Goal: Register for event/course

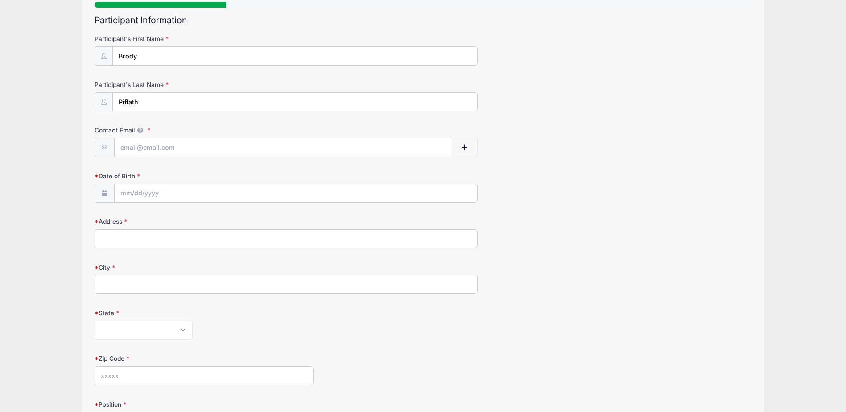
scroll to position [89, 0]
click at [170, 146] on input "Contact Email" at bounding box center [284, 145] width 338 height 19
type input "[EMAIL_ADDRESS][DOMAIN_NAME]"
type input "[STREET_ADDRESS][PERSON_NAME]"
type input "Swarthmore"
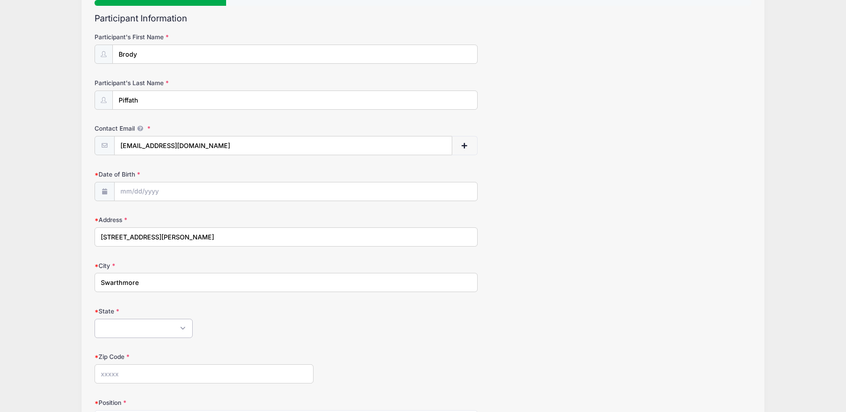
select select "PA"
type input "19081"
type input "[PHONE_NUMBER]"
click at [214, 192] on input "Date of Birth" at bounding box center [296, 191] width 363 height 19
click at [200, 213] on input "2025" at bounding box center [198, 215] width 29 height 13
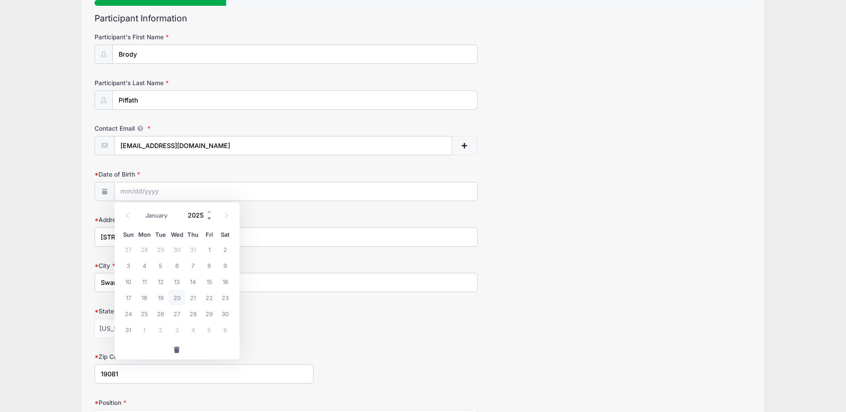
click at [208, 218] on span at bounding box center [209, 218] width 6 height 7
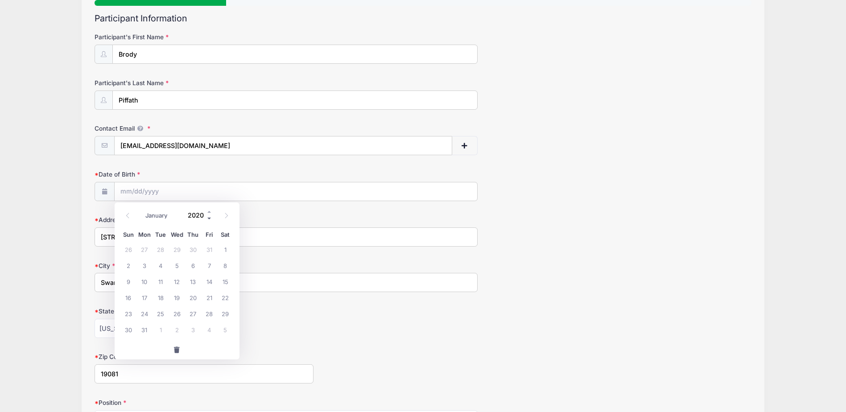
click at [208, 218] on span at bounding box center [209, 218] width 6 height 7
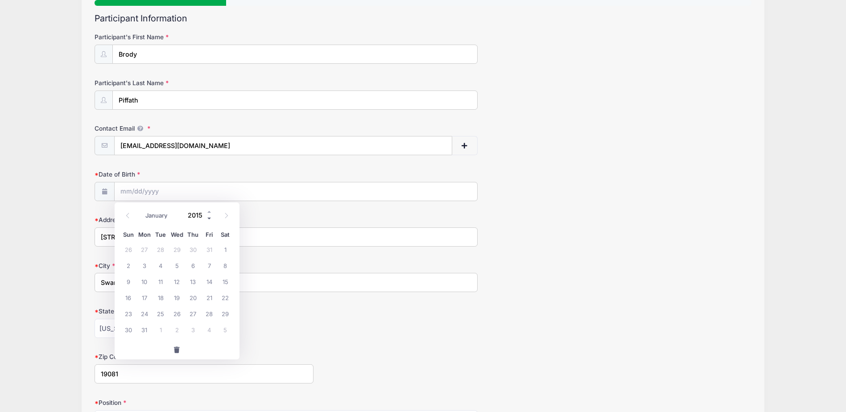
click at [208, 218] on span at bounding box center [209, 218] width 6 height 7
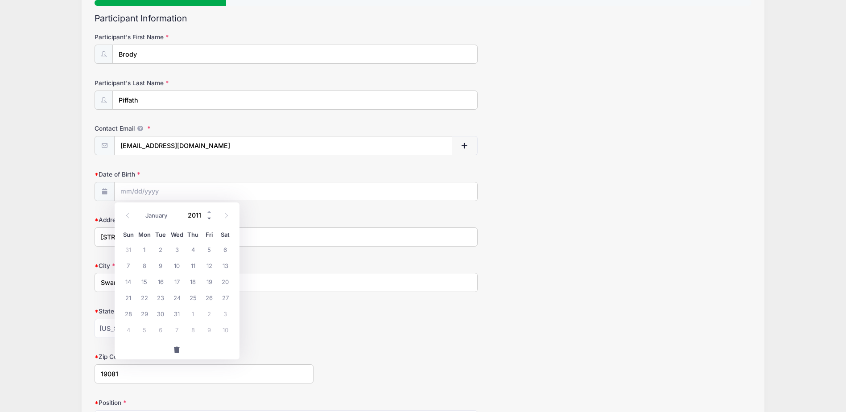
type input "2010"
click at [127, 214] on icon at bounding box center [128, 216] width 6 height 6
select select "5"
click at [206, 279] on span "18" at bounding box center [209, 281] width 16 height 16
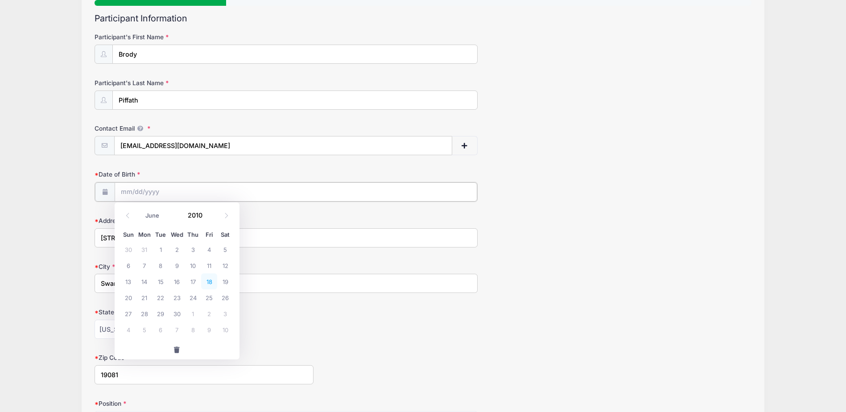
type input "[DATE]"
click at [209, 164] on form "Participant's First Name [GEOGRAPHIC_DATA] Participant's Last Name Piffath Cont…" at bounding box center [423, 277] width 656 height 488
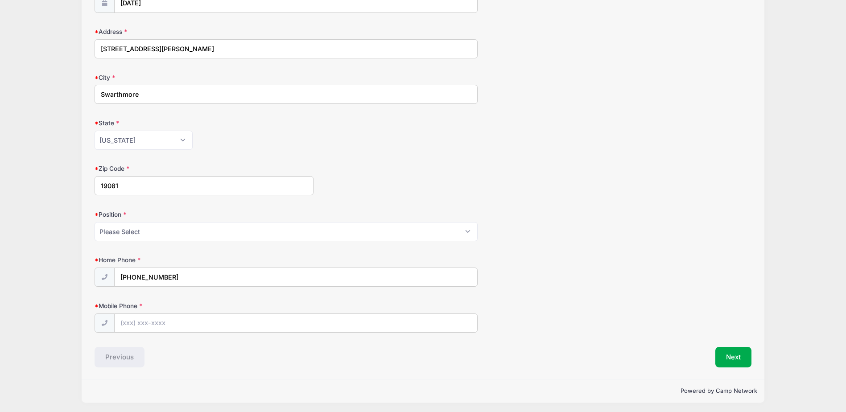
scroll to position [280, 0]
click at [153, 230] on select "Please Select Goalie Middie Defense Attack FOGO LSM" at bounding box center [286, 229] width 383 height 19
select select "Defense"
click at [95, 220] on select "Please Select Goalie Middie Defense Attack FOGO LSM" at bounding box center [286, 229] width 383 height 19
click at [359, 194] on form "Participant's First Name [GEOGRAPHIC_DATA] Participant's Last Name Piffath Cont…" at bounding box center [423, 86] width 656 height 488
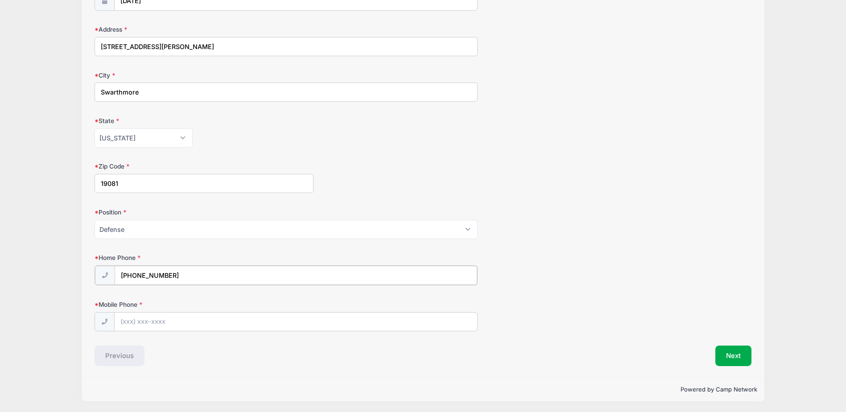
drag, startPoint x: 152, startPoint y: 274, endPoint x: 120, endPoint y: 272, distance: 31.7
click at [120, 272] on input "[PHONE_NUMBER]" at bounding box center [296, 275] width 363 height 19
click at [157, 322] on input "Mobile Phone" at bounding box center [296, 321] width 363 height 19
paste input "[PHONE_NUMBER]"
type input "[PHONE_NUMBER]"
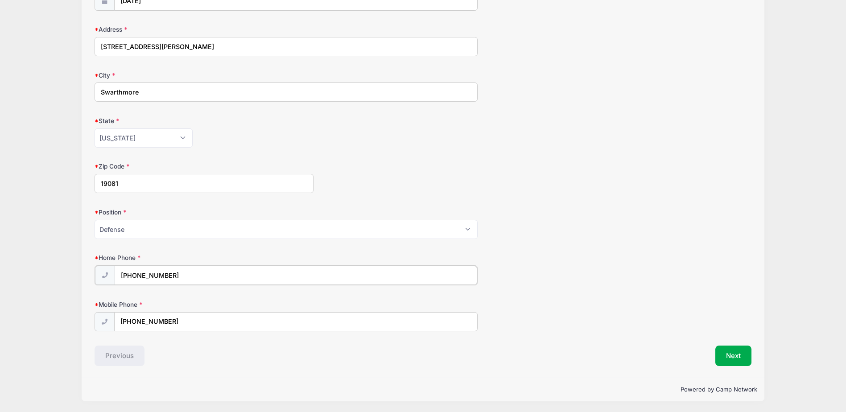
drag, startPoint x: 176, startPoint y: 273, endPoint x: 138, endPoint y: 275, distance: 37.9
click at [138, 275] on input "[PHONE_NUMBER]" at bounding box center [296, 275] width 363 height 19
drag, startPoint x: 181, startPoint y: 318, endPoint x: 105, endPoint y: 311, distance: 75.7
click at [105, 311] on div "[PHONE_NUMBER]" at bounding box center [286, 321] width 383 height 20
drag, startPoint x: 184, startPoint y: 274, endPoint x: 99, endPoint y: 268, distance: 85.0
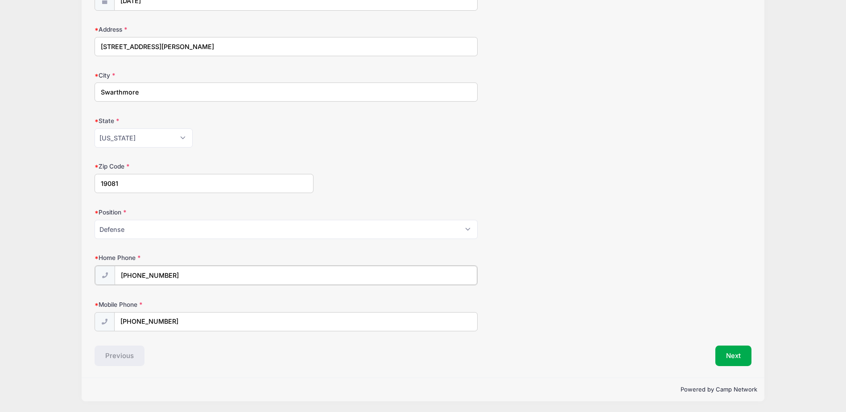
click at [99, 268] on div "[PHONE_NUMBER]" at bounding box center [286, 275] width 383 height 20
paste input "755-8917"
type input "[PHONE_NUMBER]"
click at [201, 366] on div "Step 1 /7 Step 1 Step 2 Policies Extra Items Summary Participant Information Pa…" at bounding box center [423, 77] width 683 height 600
click at [732, 359] on button "Next" at bounding box center [733, 355] width 36 height 21
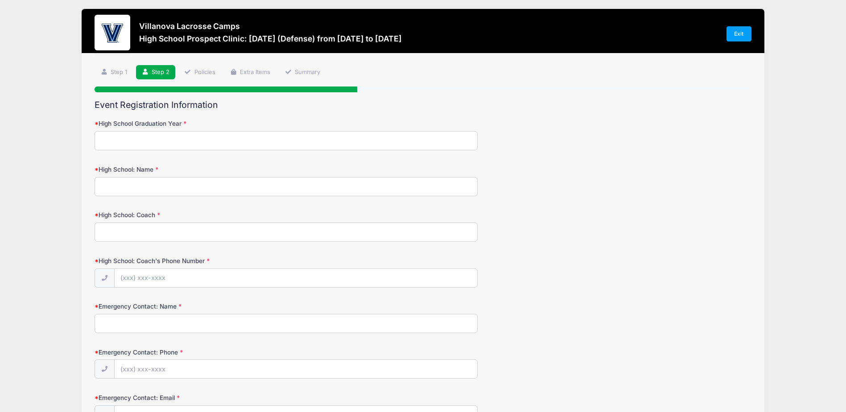
scroll to position [0, 0]
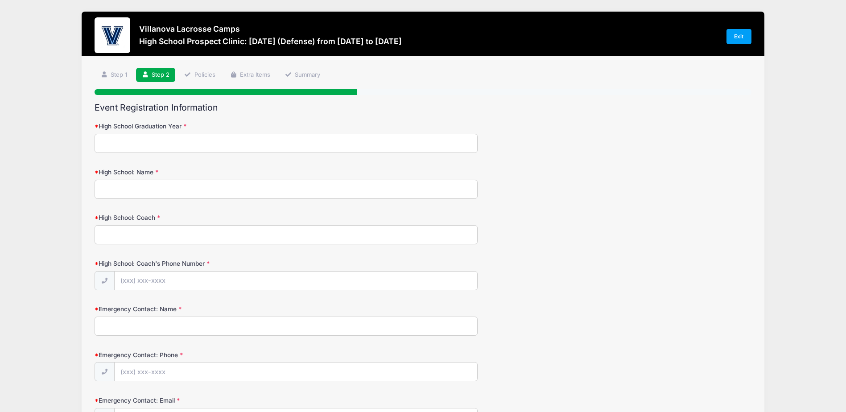
click at [202, 140] on input "High School Graduation Year" at bounding box center [286, 143] width 383 height 19
type input "2028"
type input "St. [PERSON_NAME]'s Prep"
click at [157, 235] on input "High School: Coach" at bounding box center [286, 234] width 383 height 19
type input "[PERSON_NAME]"
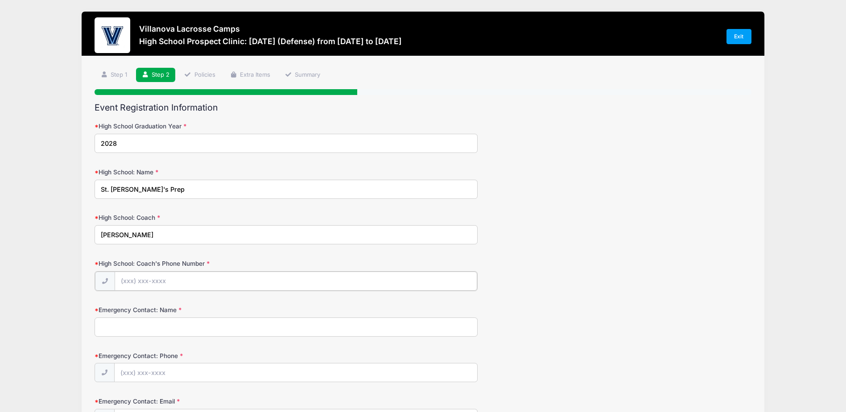
click at [136, 286] on input "High School: Coach's Phone Number" at bounding box center [296, 281] width 363 height 19
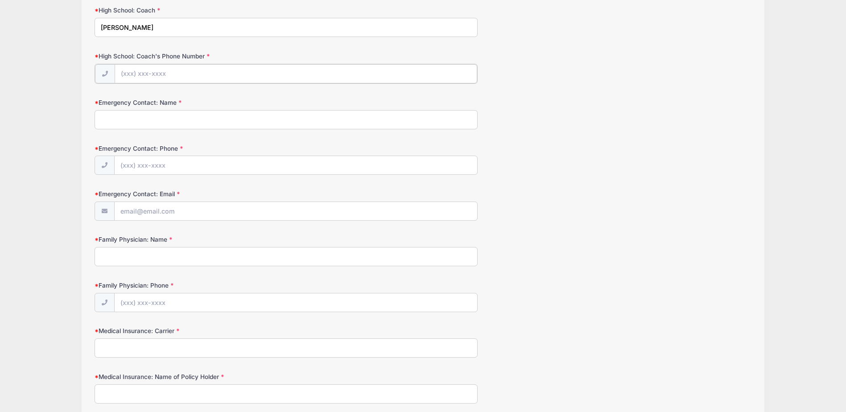
scroll to position [134, 0]
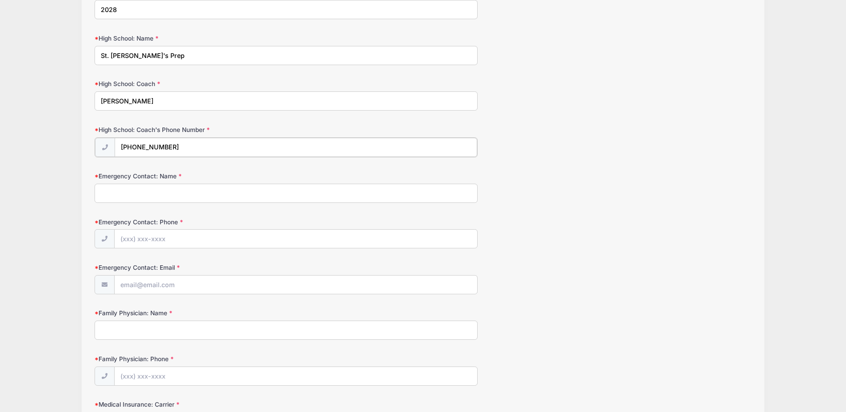
type input "[PHONE_NUMBER]"
click at [176, 202] on input "Emergency Contact: Name" at bounding box center [286, 192] width 383 height 19
click at [167, 198] on input "Emergency Contact: Name" at bounding box center [286, 192] width 383 height 19
type input "[PERSON_NAME]"
type input "[PHONE_NUMBER]"
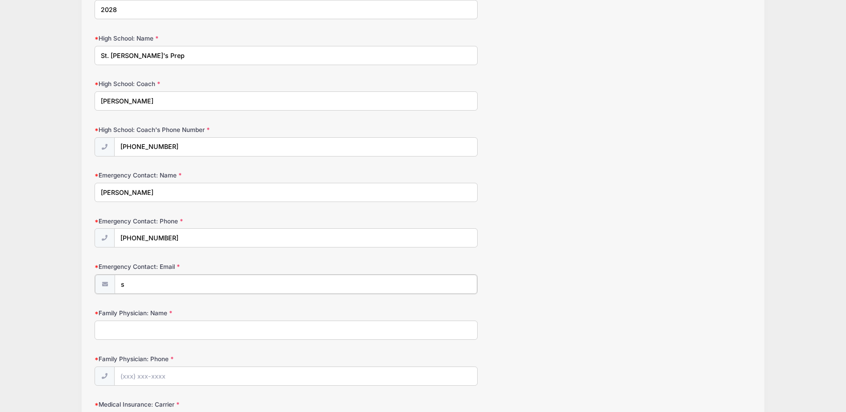
type input "[EMAIL_ADDRESS][DOMAIN_NAME]"
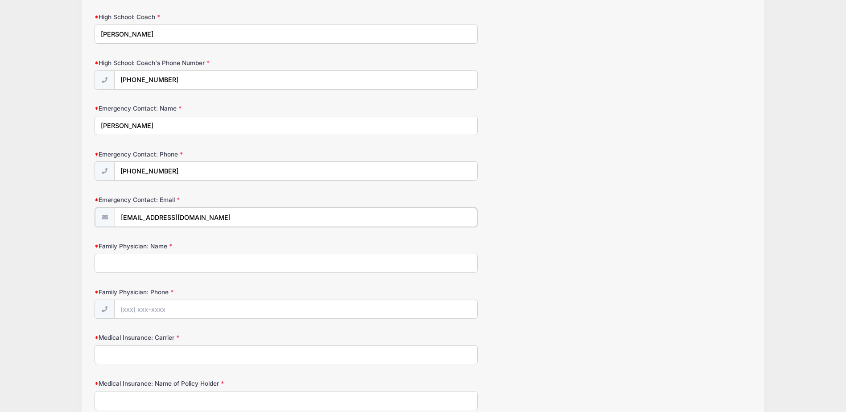
scroll to position [312, 0]
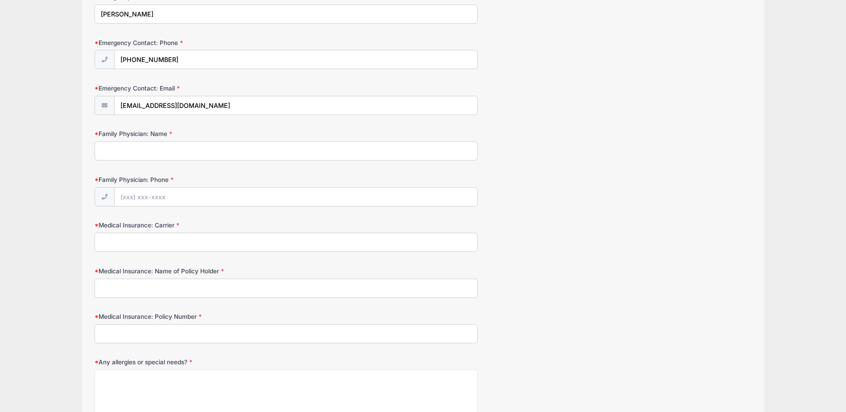
click at [140, 148] on input "Family Physician: Name" at bounding box center [286, 150] width 383 height 19
type input "Broomall Pediatrics"
click at [177, 197] on input "Family Physician: Phone" at bounding box center [296, 197] width 363 height 19
type input "[PHONE_NUMBER]"
click at [308, 239] on input "Medical Insurance: Carrier" at bounding box center [286, 242] width 383 height 19
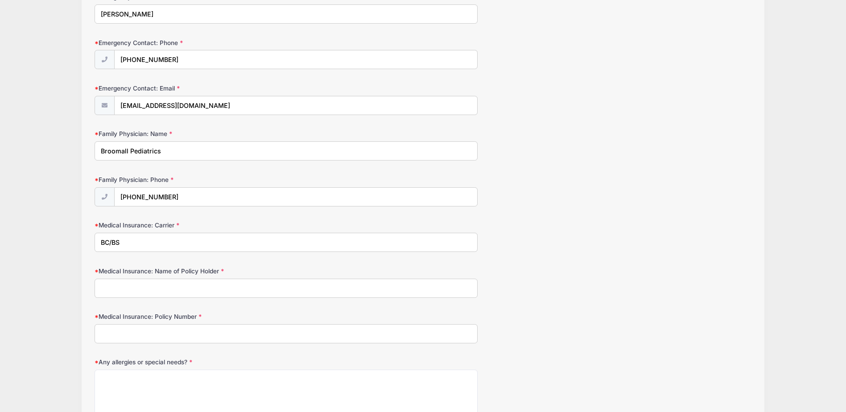
type input "BC/BS"
type input "[PERSON_NAME]"
click at [227, 334] on input "Medical Insurance: Policy Number" at bounding box center [286, 333] width 383 height 19
click at [139, 333] on input "Medical Insurance: Policy Number" at bounding box center [286, 333] width 383 height 19
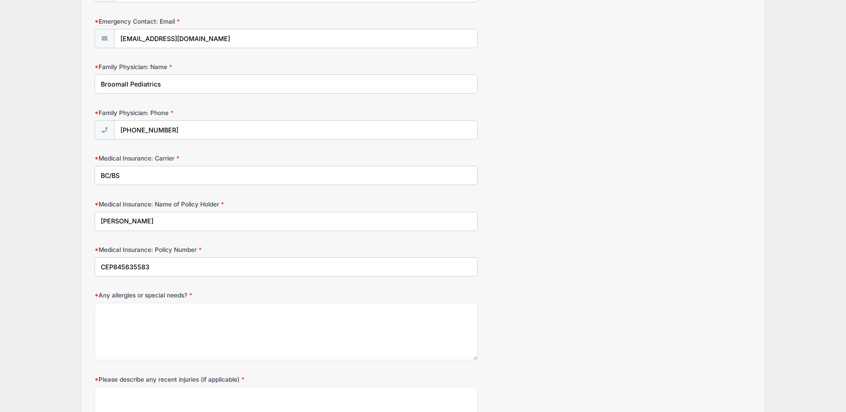
scroll to position [491, 0]
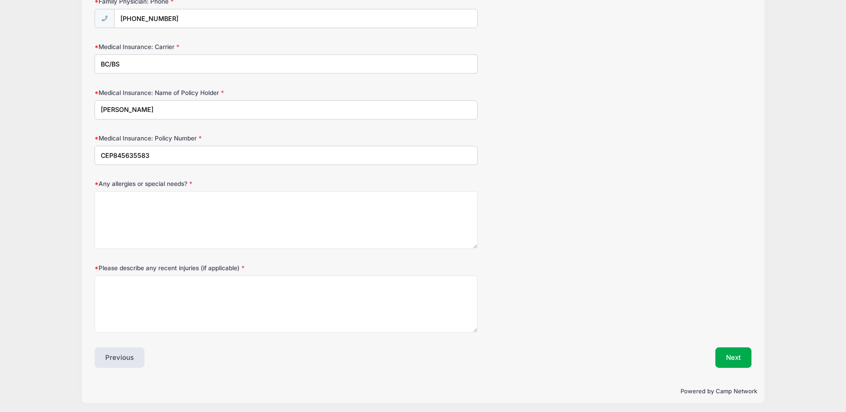
type input "CEP845635583"
click at [131, 211] on textarea "Any allergies or special needs?" at bounding box center [286, 220] width 383 height 58
type textarea "None"
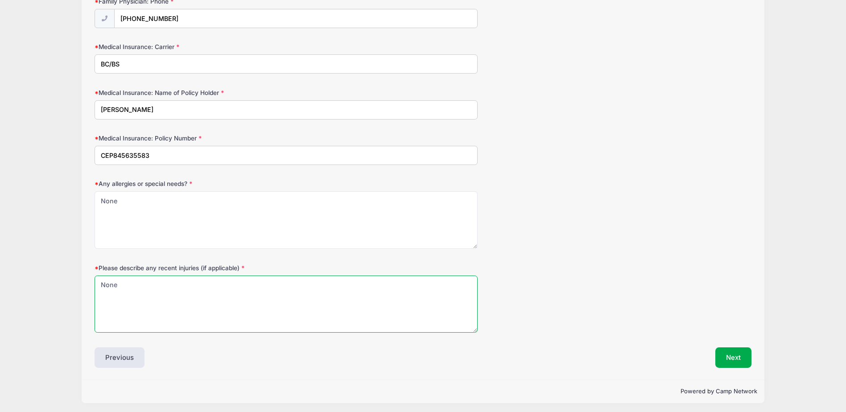
type textarea "None"
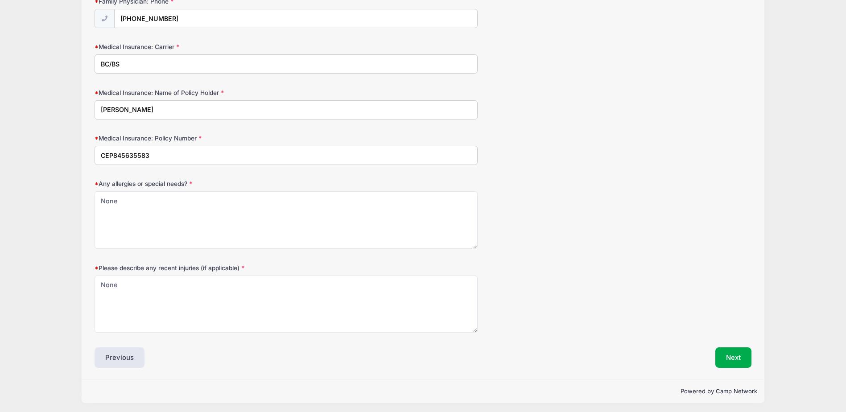
click at [752, 359] on div "Next" at bounding box center [589, 357] width 333 height 21
click at [743, 354] on button "Next" at bounding box center [733, 357] width 36 height 21
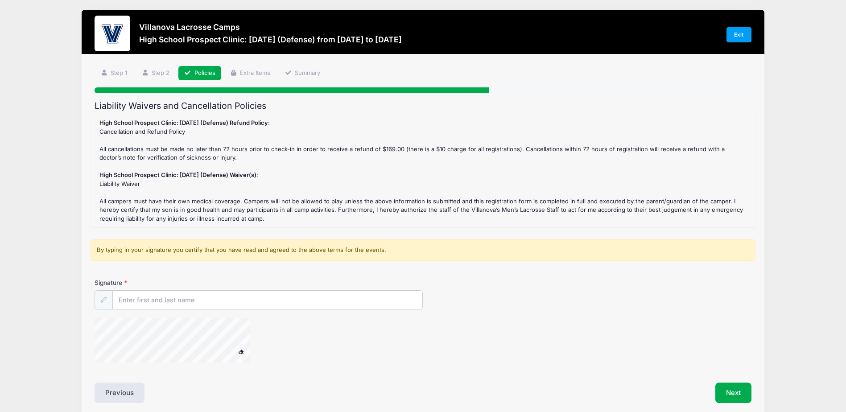
scroll to position [0, 0]
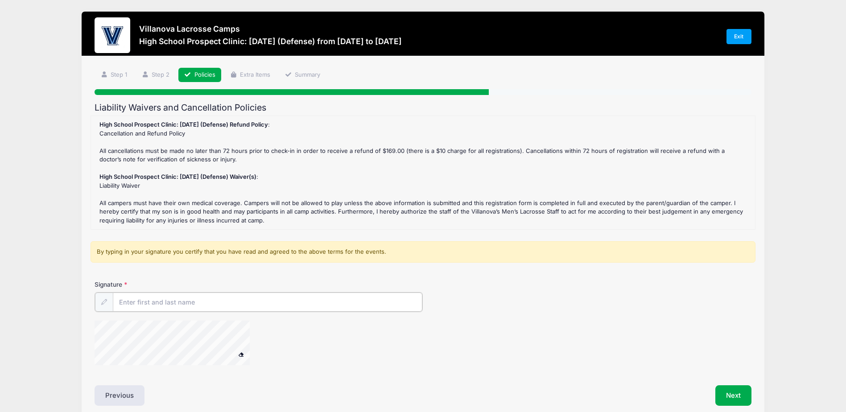
click at [142, 303] on input "Signature" at bounding box center [267, 302] width 309 height 19
click at [360, 278] on form "High School Prospect Clinic: [DATE] (Defense) Refund Policy : Cancellation and …" at bounding box center [423, 243] width 656 height 257
click at [169, 296] on input "Signature" at bounding box center [267, 302] width 309 height 19
type input "[PERSON_NAME]"
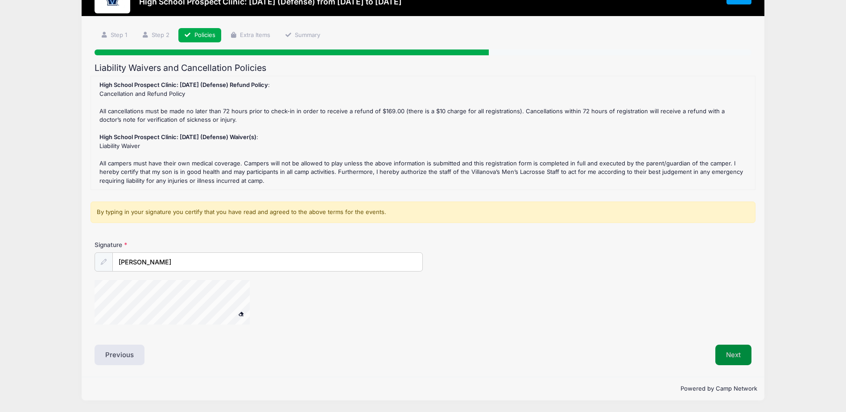
scroll to position [40, 0]
click at [743, 361] on button "Next" at bounding box center [733, 355] width 36 height 21
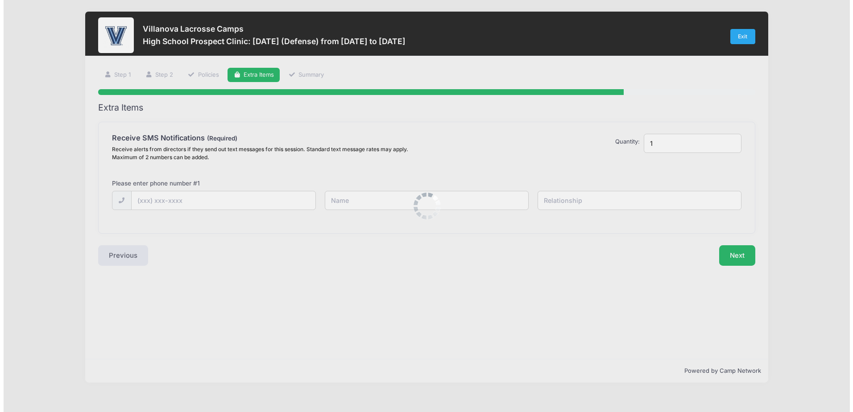
scroll to position [0, 0]
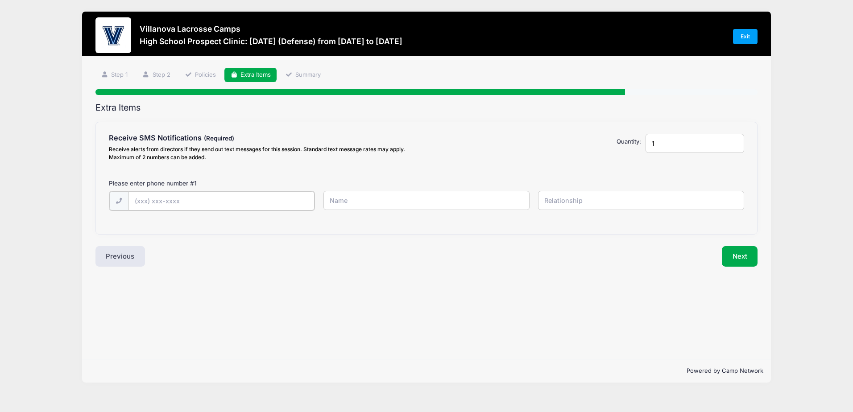
click at [0, 0] on input "text" at bounding box center [0, 0] width 0 height 0
type input "[PHONE_NUMBER]"
type input "[PERSON_NAME]"
type input "Father"
click at [740, 253] on button "Next" at bounding box center [739, 255] width 36 height 21
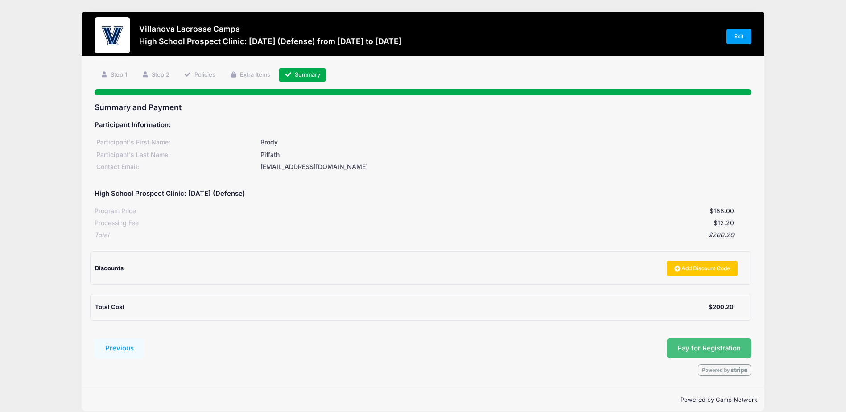
click at [704, 344] on button "Pay for Registration" at bounding box center [709, 348] width 85 height 21
